Goal: Task Accomplishment & Management: Use online tool/utility

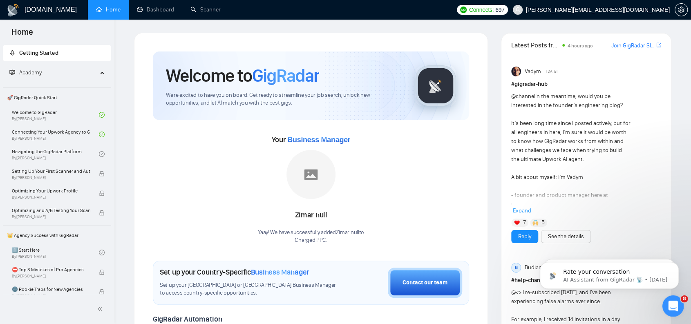
click at [671, 305] on icon "Open Intercom Messenger" at bounding box center [671, 304] width 13 height 13
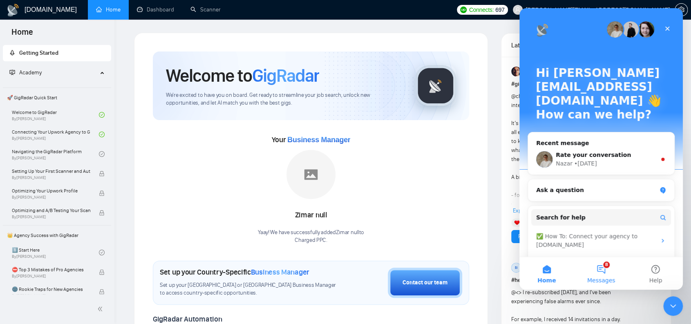
click at [600, 261] on button "8 Messages" at bounding box center [601, 273] width 54 height 33
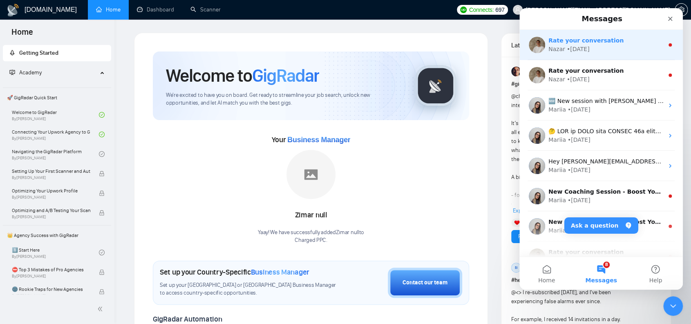
click at [594, 49] on div "Nazar • 2d ago" at bounding box center [605, 49] width 115 height 9
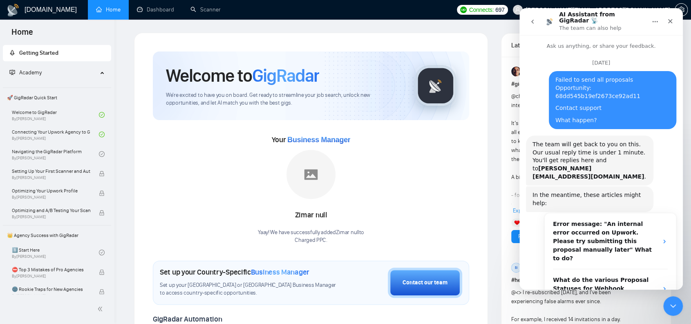
scroll to position [15, 0]
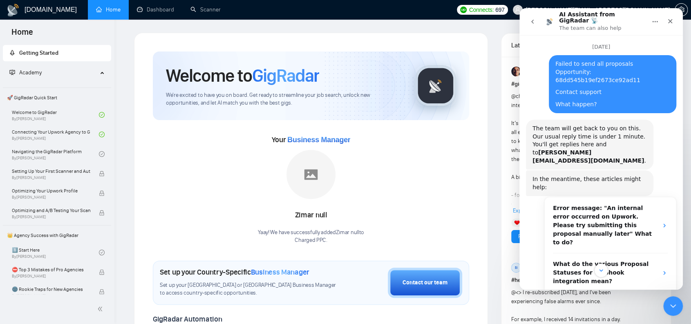
click at [535, 19] on icon "go back" at bounding box center [532, 21] width 7 height 7
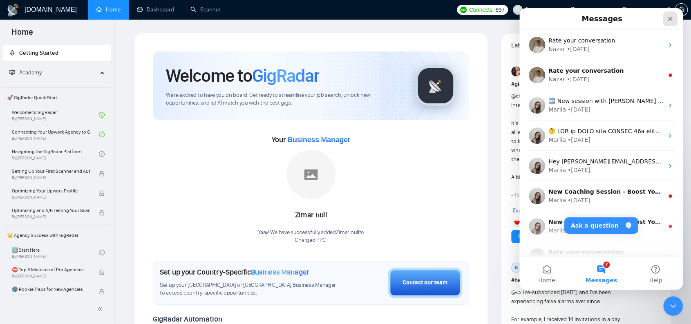
click at [677, 17] on div "Close" at bounding box center [670, 18] width 15 height 15
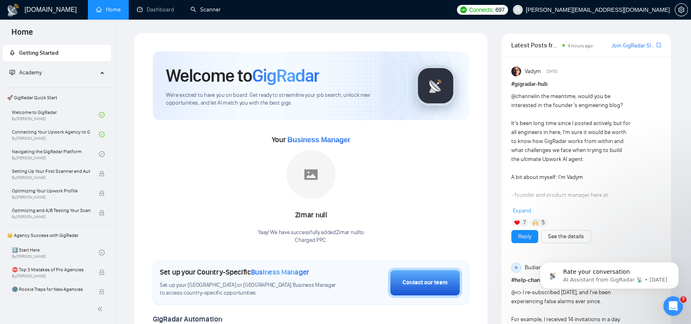
drag, startPoint x: 218, startPoint y: 9, endPoint x: 200, endPoint y: 63, distance: 57.8
click at [219, 9] on link "Scanner" at bounding box center [205, 9] width 30 height 7
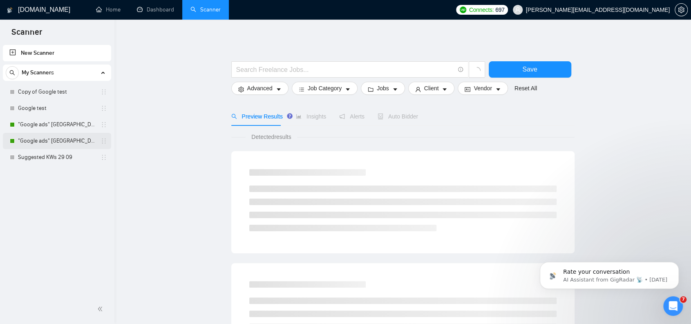
click at [40, 136] on link ""Google ads" [GEOGRAPHIC_DATA]" at bounding box center [57, 141] width 78 height 16
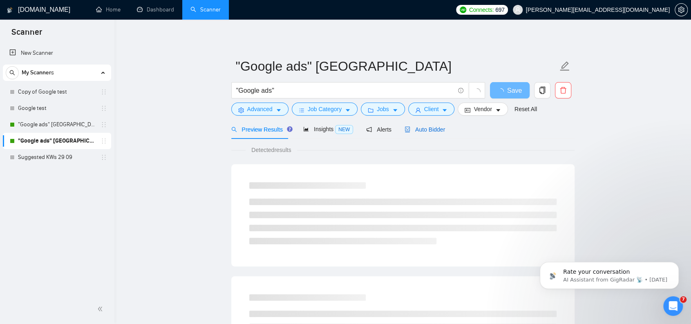
click at [421, 130] on span "Auto Bidder" at bounding box center [425, 129] width 40 height 7
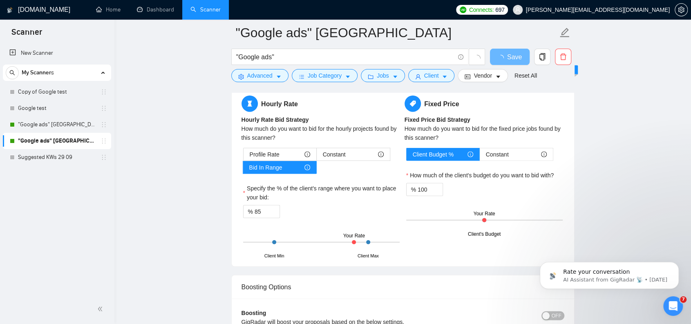
scroll to position [1267, 0]
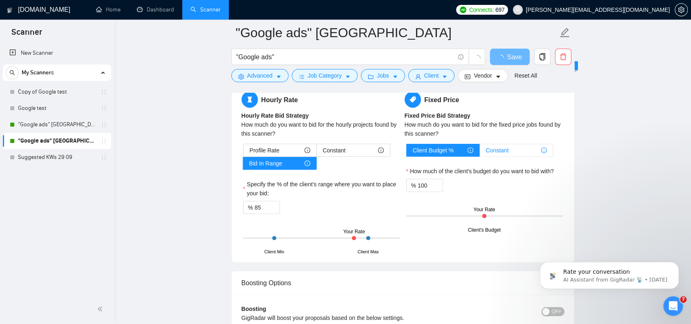
click at [508, 150] on span "Constant" at bounding box center [497, 150] width 23 height 12
click at [480, 152] on input "Constant" at bounding box center [480, 152] width 0 height 0
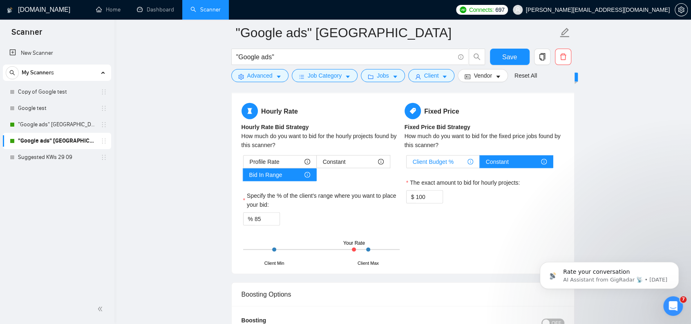
click at [443, 156] on span "Client Budget %" at bounding box center [433, 162] width 41 height 12
click at [407, 164] on input "Client Budget %" at bounding box center [407, 164] width 0 height 0
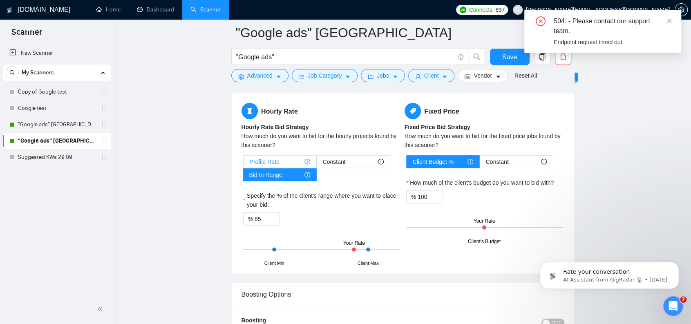
click at [277, 156] on span "Profile Rate" at bounding box center [265, 162] width 30 height 12
click at [244, 164] on input "Profile Rate" at bounding box center [244, 164] width 0 height 0
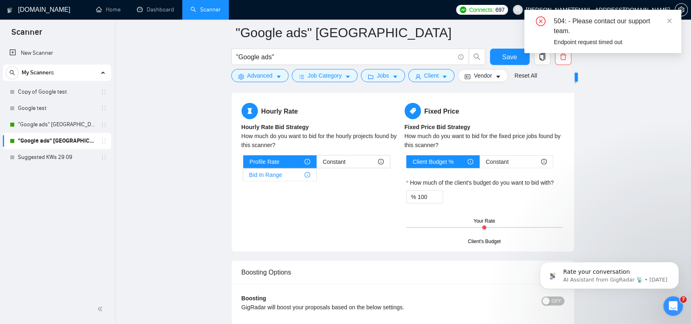
click at [270, 171] on span "Bid In Range" at bounding box center [265, 175] width 33 height 12
click at [243, 177] on input "Bid In Range" at bounding box center [243, 177] width 0 height 0
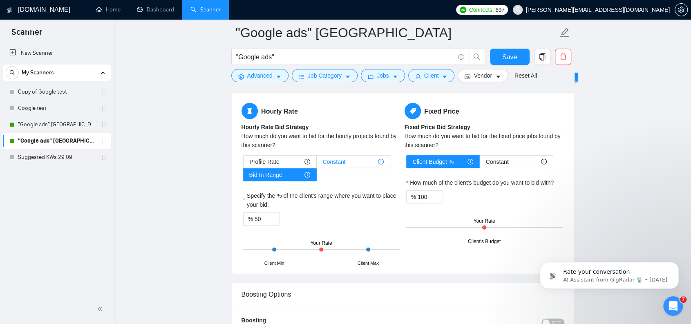
click at [336, 159] on span "Constant" at bounding box center [334, 162] width 23 height 12
click at [317, 164] on input "Constant" at bounding box center [317, 164] width 0 height 0
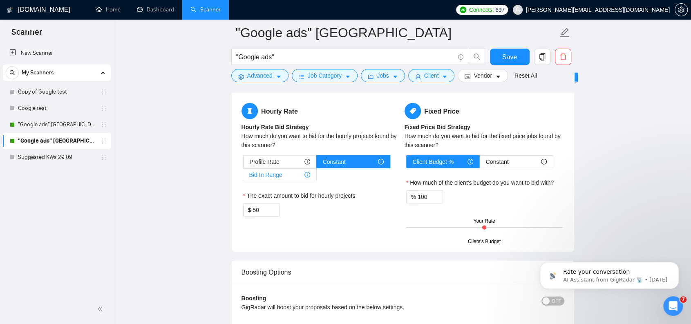
click at [277, 170] on span "Bid In Range" at bounding box center [265, 175] width 33 height 12
click at [243, 177] on input "Bid In Range" at bounding box center [243, 177] width 0 height 0
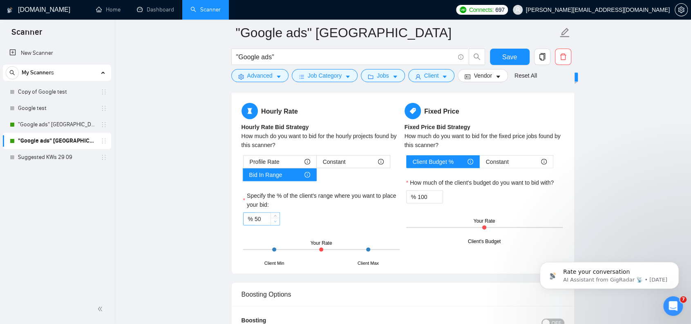
type input "49"
drag, startPoint x: 273, startPoint y: 217, endPoint x: 251, endPoint y: 218, distance: 22.1
click at [251, 218] on div "% 49" at bounding box center [261, 218] width 37 height 13
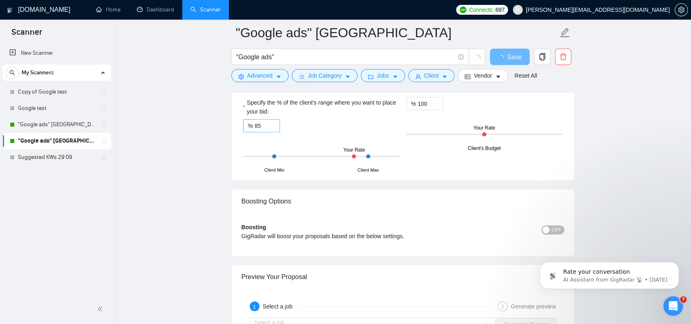
click at [243, 122] on div "% 85" at bounding box center [261, 125] width 37 height 13
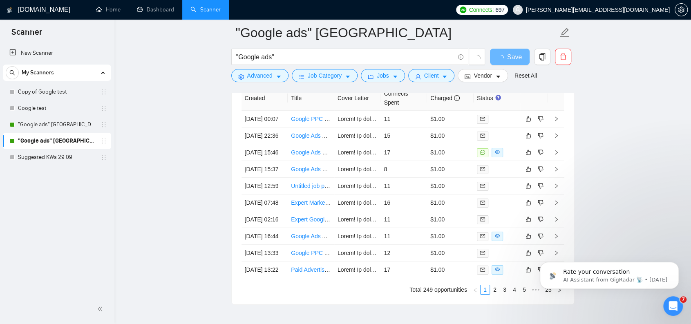
scroll to position [1962, 0]
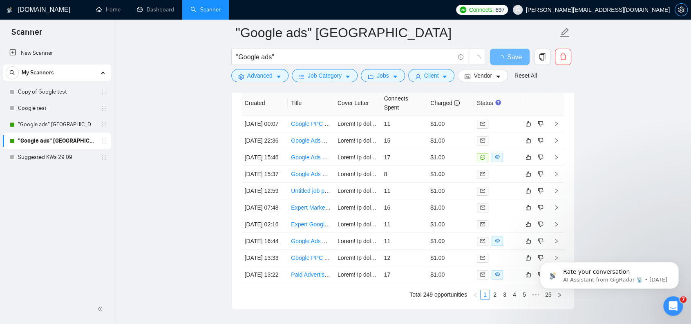
type input "90"
click at [684, 10] on icon "setting" at bounding box center [681, 10] width 7 height 7
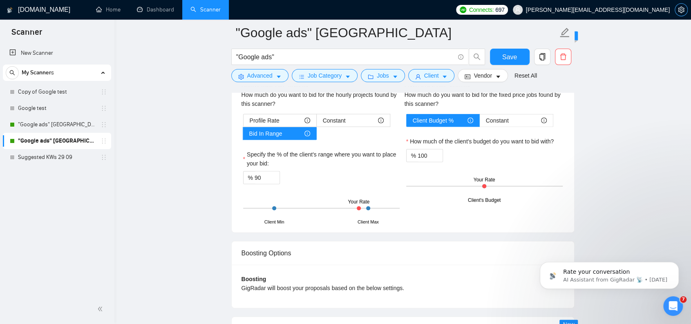
scroll to position [1308, 0]
click at [514, 60] on span "Save" at bounding box center [509, 57] width 15 height 10
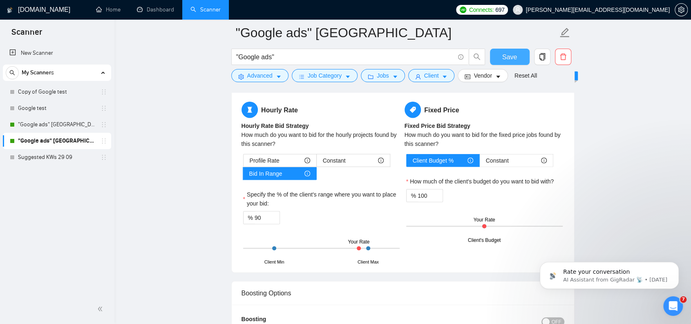
scroll to position [1267, 0]
click at [510, 53] on span "Save" at bounding box center [509, 57] width 15 height 10
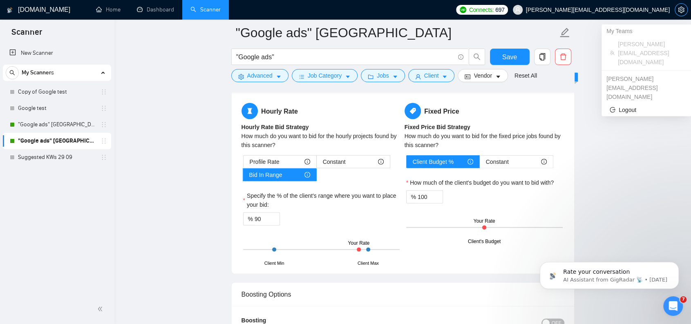
click at [681, 12] on icon "setting" at bounding box center [681, 10] width 7 height 7
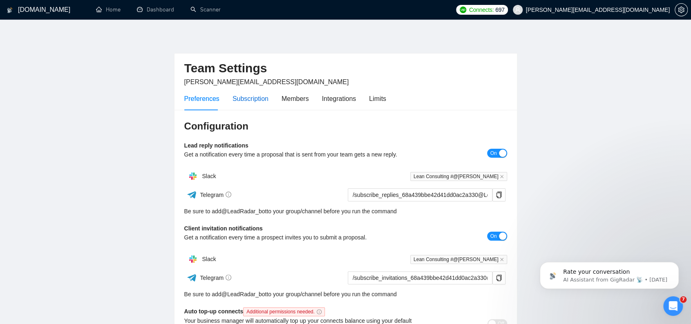
click at [258, 99] on div "Subscription" at bounding box center [251, 99] width 36 height 10
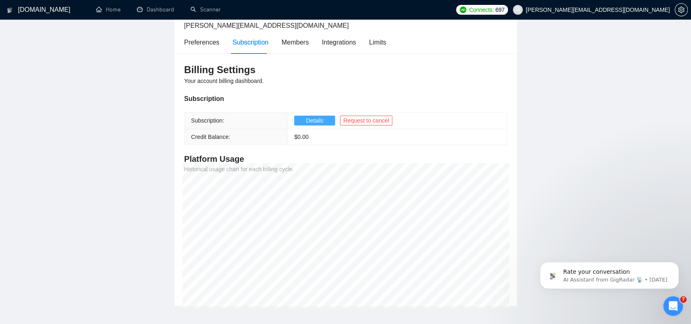
scroll to position [9, 0]
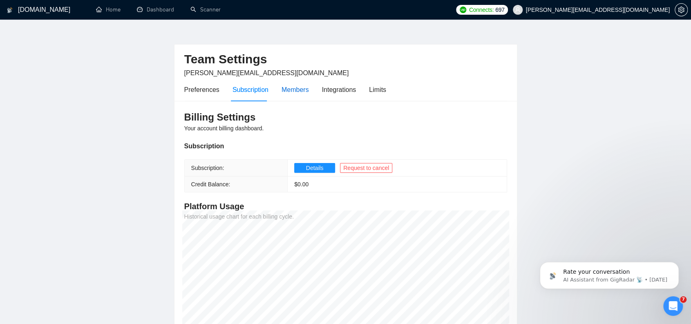
click at [290, 92] on div "Members" at bounding box center [295, 90] width 27 height 10
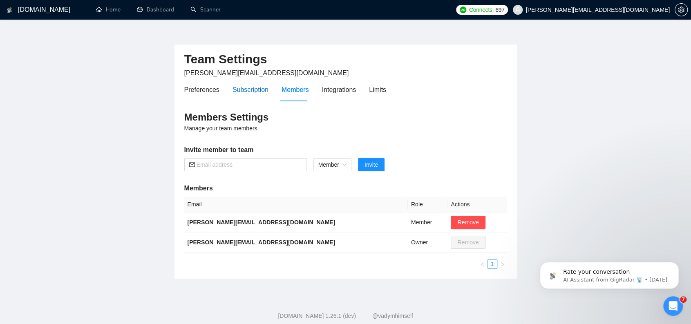
click at [257, 93] on div "Subscription" at bounding box center [251, 90] width 36 height 10
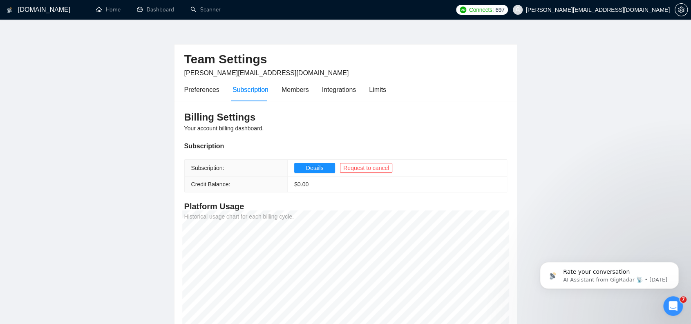
click at [215, 190] on th "Credit Balance:" at bounding box center [236, 185] width 103 height 16
click at [302, 190] on td "$ 0.00" at bounding box center [397, 185] width 219 height 16
click at [313, 164] on span "Details" at bounding box center [315, 167] width 18 height 9
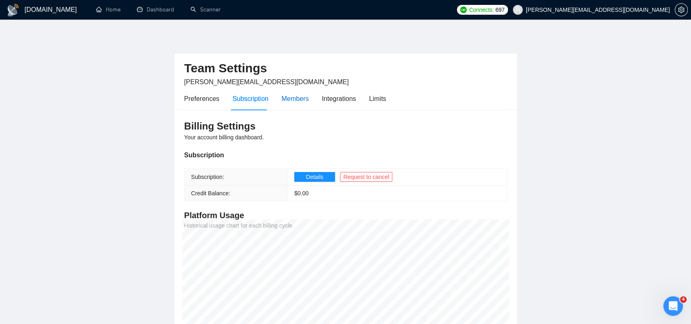
click at [292, 98] on div "Members" at bounding box center [295, 99] width 27 height 10
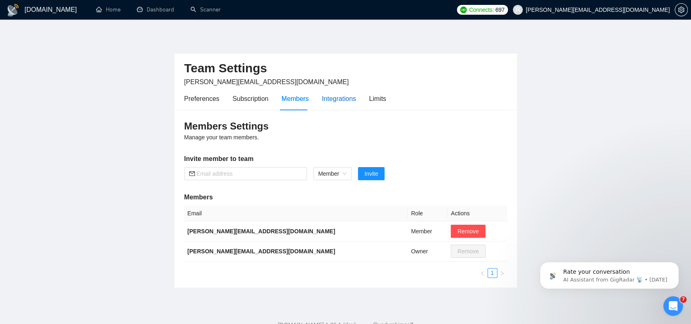
click at [330, 97] on div "Integrations" at bounding box center [339, 99] width 34 height 10
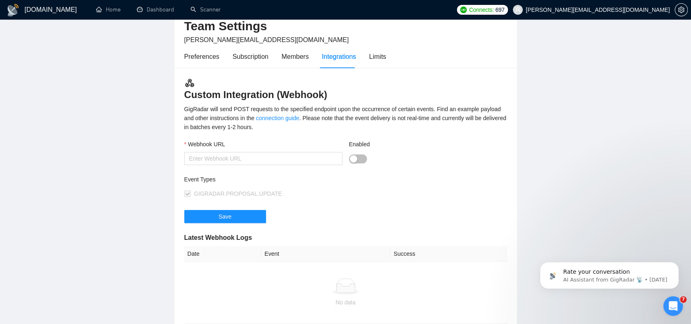
scroll to position [41, 0]
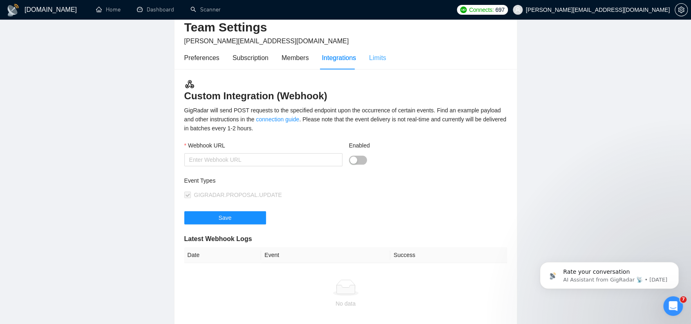
click at [380, 65] on div "Limits" at bounding box center [377, 57] width 17 height 23
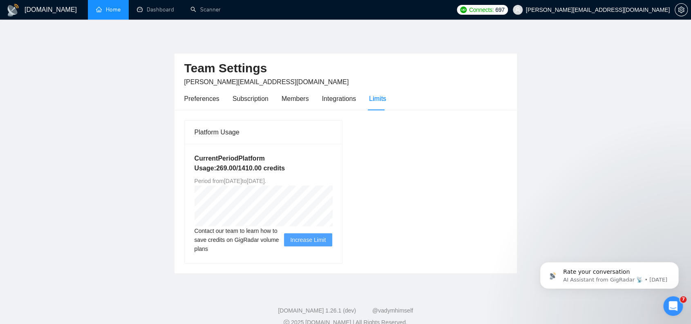
click at [96, 9] on link "Home" at bounding box center [108, 9] width 25 height 7
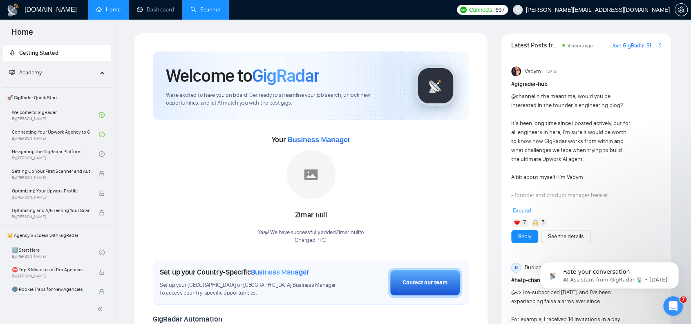
click at [201, 7] on link "Scanner" at bounding box center [205, 9] width 30 height 7
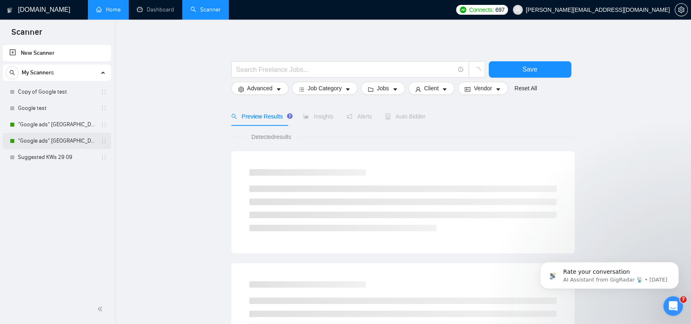
click at [58, 143] on link ""Google ads" [GEOGRAPHIC_DATA]" at bounding box center [57, 141] width 78 height 16
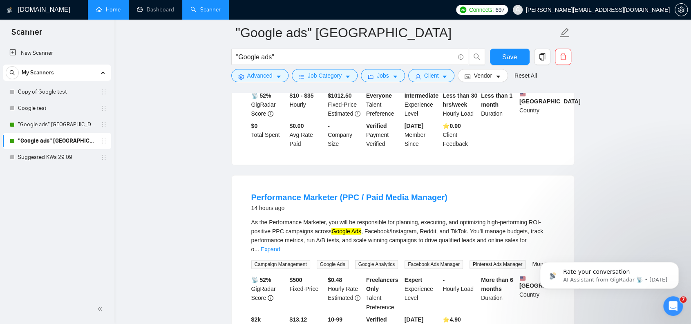
scroll to position [572, 0]
